Goal: Task Accomplishment & Management: Manage account settings

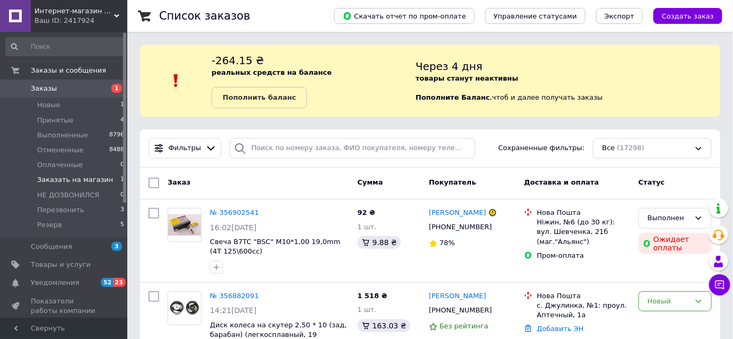
click at [111, 179] on li "Заказать на магазин 1" at bounding box center [65, 179] width 130 height 15
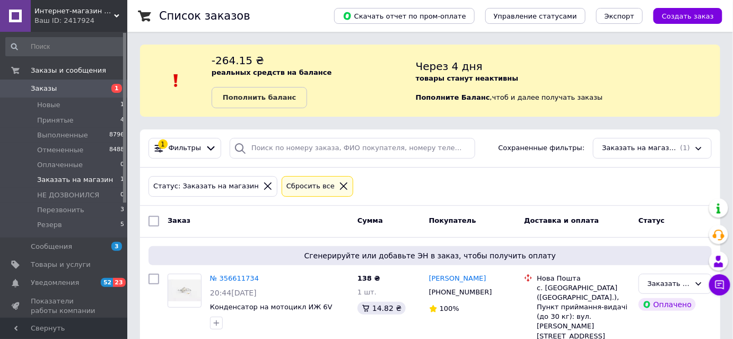
click at [118, 11] on div "Интернет-магазин "Moto-Club" Ваш ID: 2417924" at bounding box center [79, 16] width 97 height 32
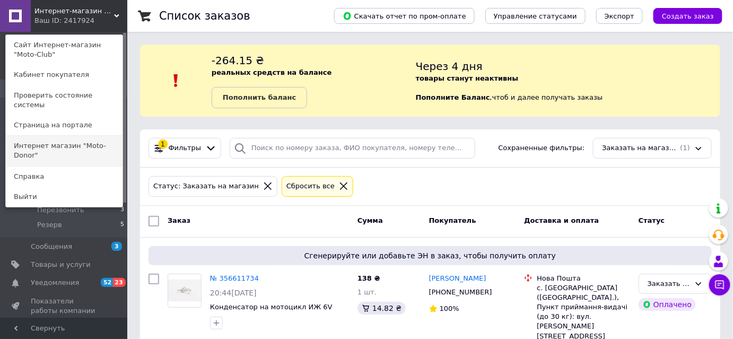
click at [104, 136] on link "Интернет магазин "Moto-Donor"" at bounding box center [64, 151] width 117 height 30
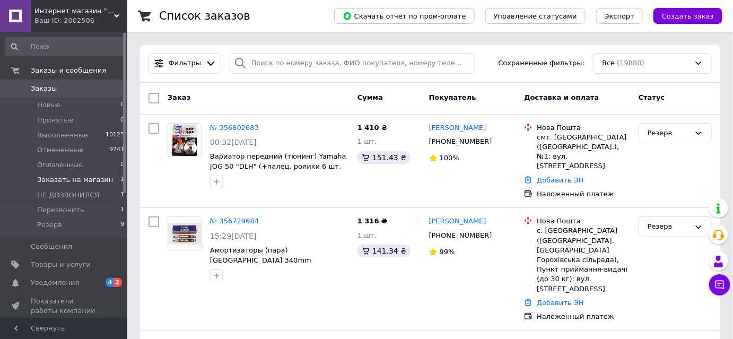
click at [120, 180] on span "1" at bounding box center [122, 180] width 4 height 10
